Goal: Check status: Check status

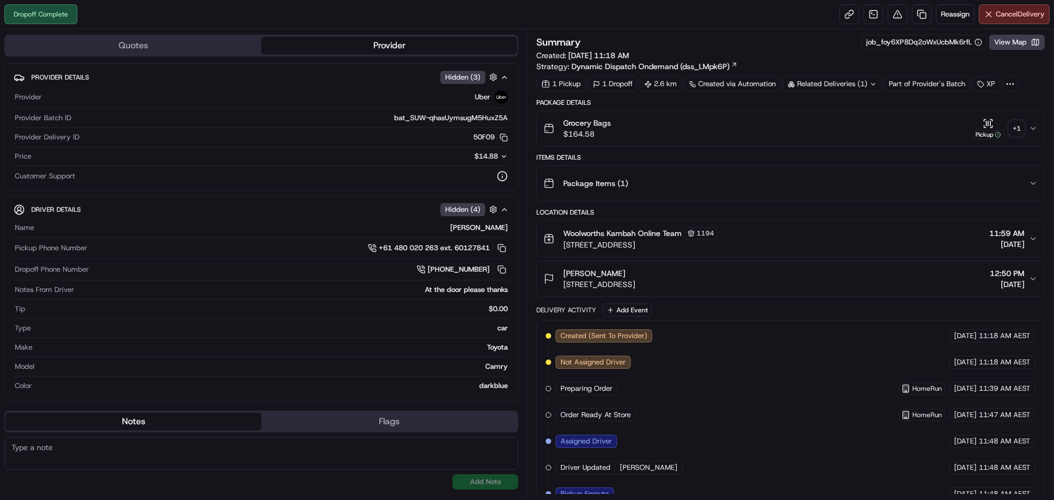
click at [1013, 128] on div "+ 1" at bounding box center [1016, 128] width 15 height 15
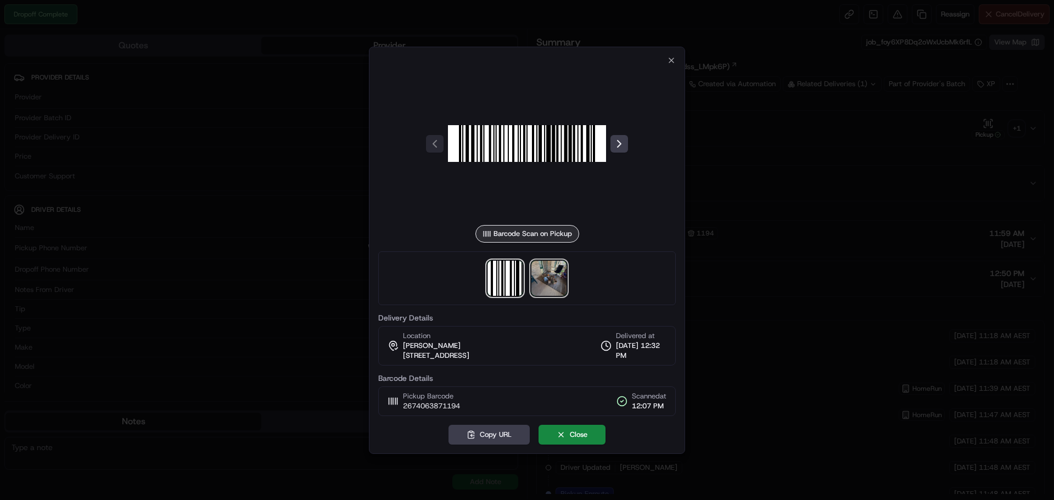
click at [550, 267] on img at bounding box center [548, 278] width 35 height 35
